Goal: Information Seeking & Learning: Learn about a topic

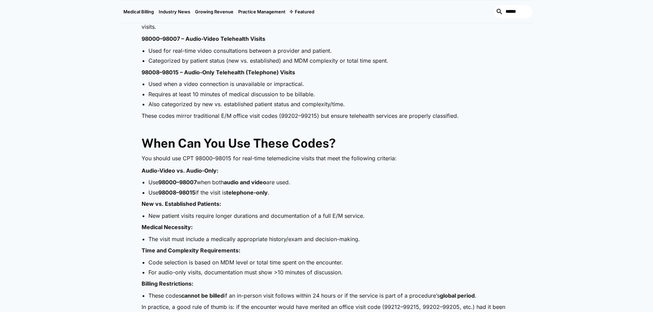
scroll to position [514, 0]
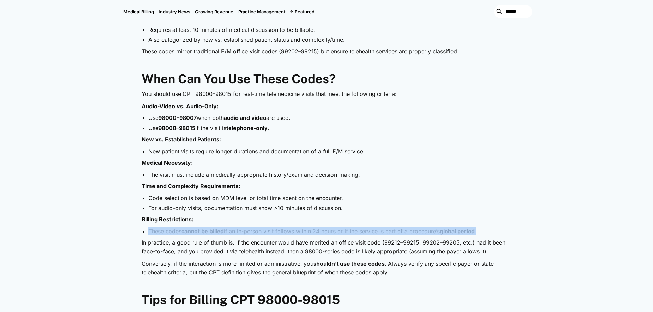
drag, startPoint x: 148, startPoint y: 233, endPoint x: 483, endPoint y: 228, distance: 335.5
copy li "These codes cannot be billed if an in-person visit follows within 24 hours or i…"
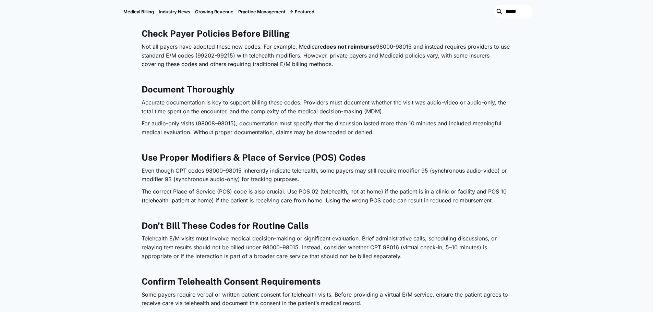
scroll to position [857, 0]
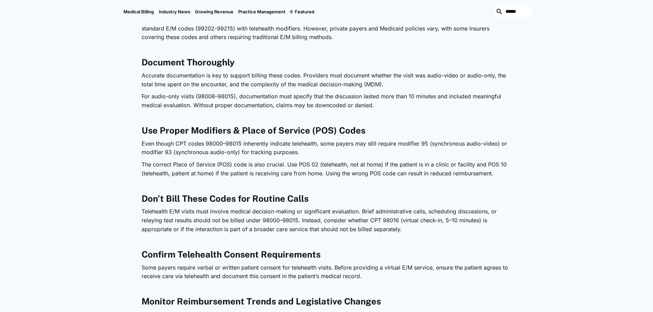
click at [402, 232] on p "Telehealth E/M visits must involve medical decision-making or significant evalu…" at bounding box center [327, 220] width 370 height 26
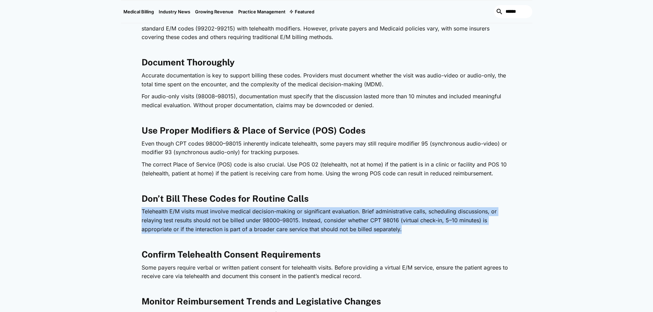
drag, startPoint x: 403, startPoint y: 230, endPoint x: 191, endPoint y: 225, distance: 212.2
click at [131, 208] on div "Telehealth is now a permanent part of healthcare, and CPT codes are evolving to…" at bounding box center [326, 231] width 411 height 1442
copy p "Telehealth E/M visits must involve medical decision-making or significant evalu…"
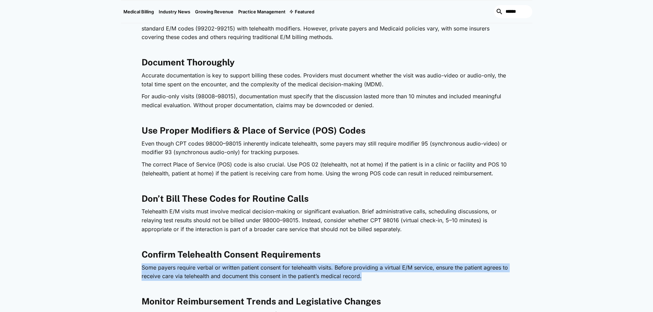
drag, startPoint x: 368, startPoint y: 279, endPoint x: 130, endPoint y: 270, distance: 238.3
click at [130, 270] on div "Telehealth is now a permanent part of healthcare, and CPT codes are evolving to…" at bounding box center [326, 231] width 411 height 1442
click at [412, 269] on p "Some payers require verbal or written patient consent for telehealth visits. Be…" at bounding box center [327, 271] width 370 height 17
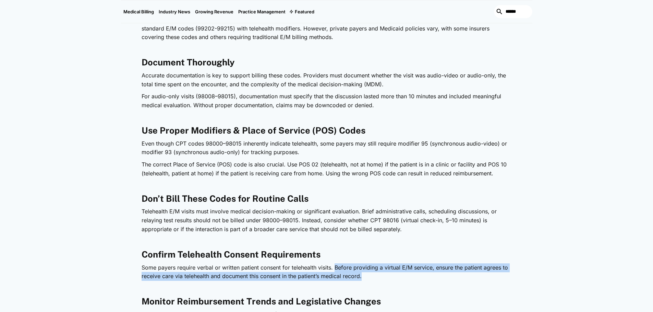
drag, startPoint x: 335, startPoint y: 267, endPoint x: 365, endPoint y: 275, distance: 31.0
click at [365, 275] on p "Some payers require verbal or written patient consent for telehealth visits. Be…" at bounding box center [327, 271] width 370 height 17
copy p "Before providing a virtual E/M service, ensure the patient agrees to receive ca…"
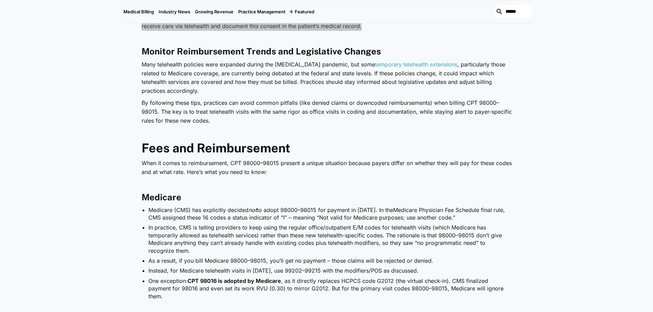
scroll to position [1131, 0]
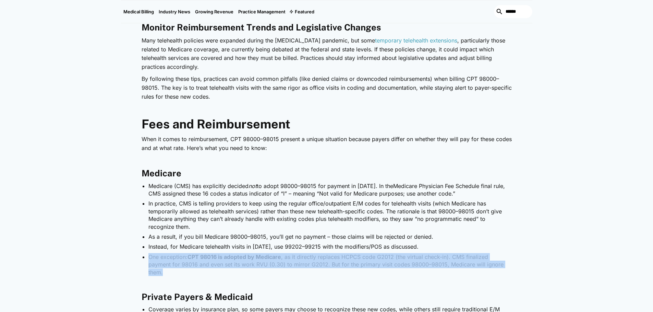
drag, startPoint x: 499, startPoint y: 265, endPoint x: 145, endPoint y: 260, distance: 354.3
click at [145, 260] on ul "Medicare (CMS) has explicitly decided not to adopt 98000–98015 for payment in […" at bounding box center [327, 229] width 370 height 94
copy li "One exception: CPT 98016 is adopted by Medicare , as it directly replaces HCPCS…"
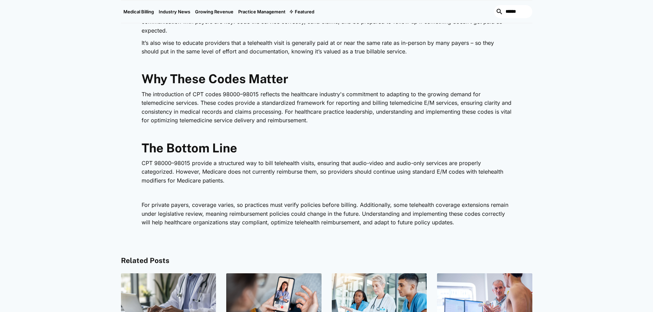
scroll to position [1439, 0]
